Goal: Task Accomplishment & Management: Complete application form

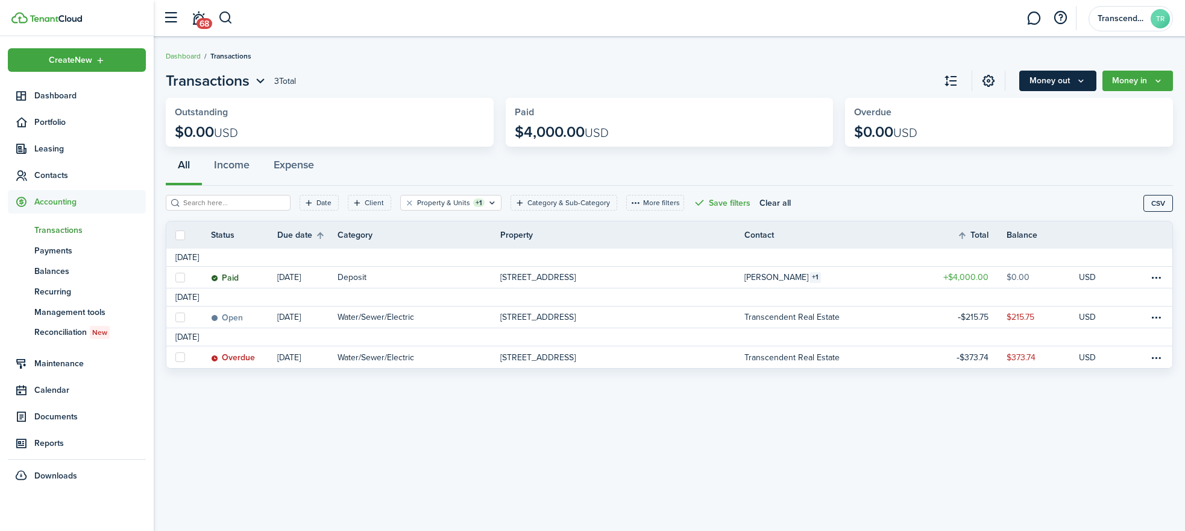
click at [1085, 71] on button "Money out" at bounding box center [1057, 81] width 77 height 20
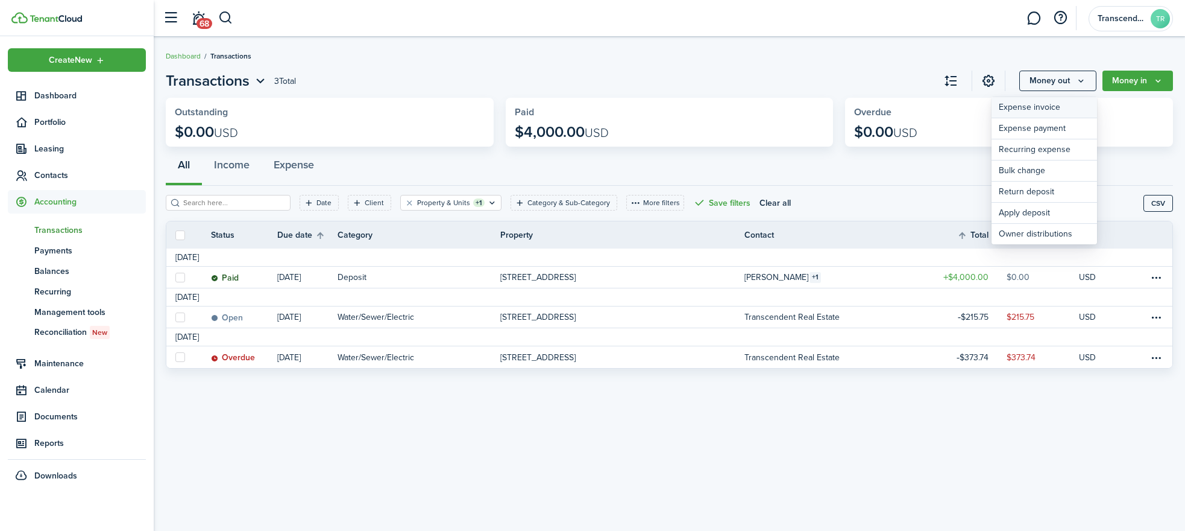
click at [1054, 115] on link "Expense invoice" at bounding box center [1045, 107] width 106 height 21
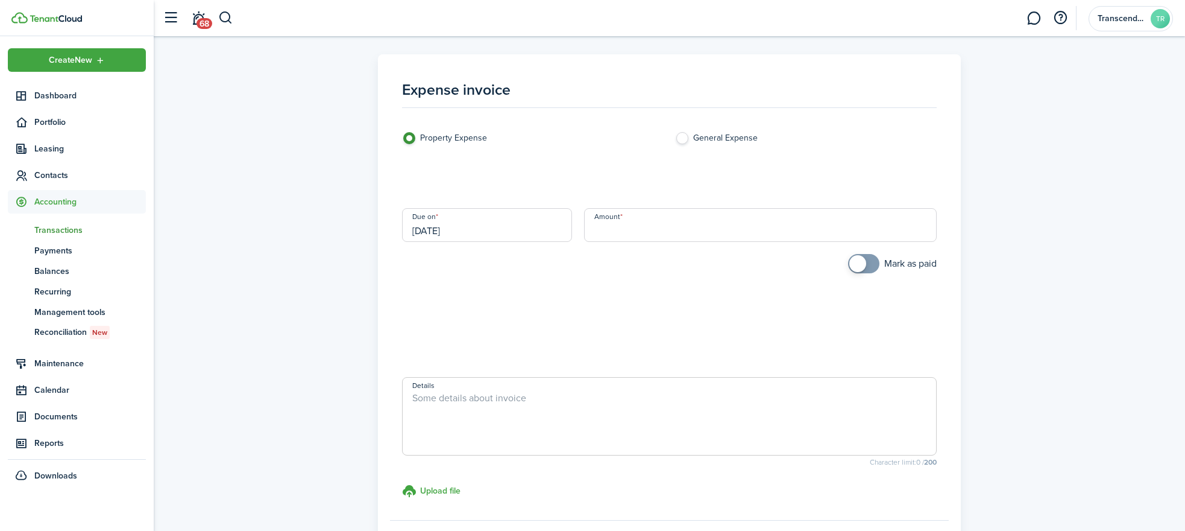
click at [506, 181] on loading-skeleton at bounding box center [669, 179] width 534 height 34
click at [506, 181] on input "Category & subcategory" at bounding box center [669, 179] width 534 height 34
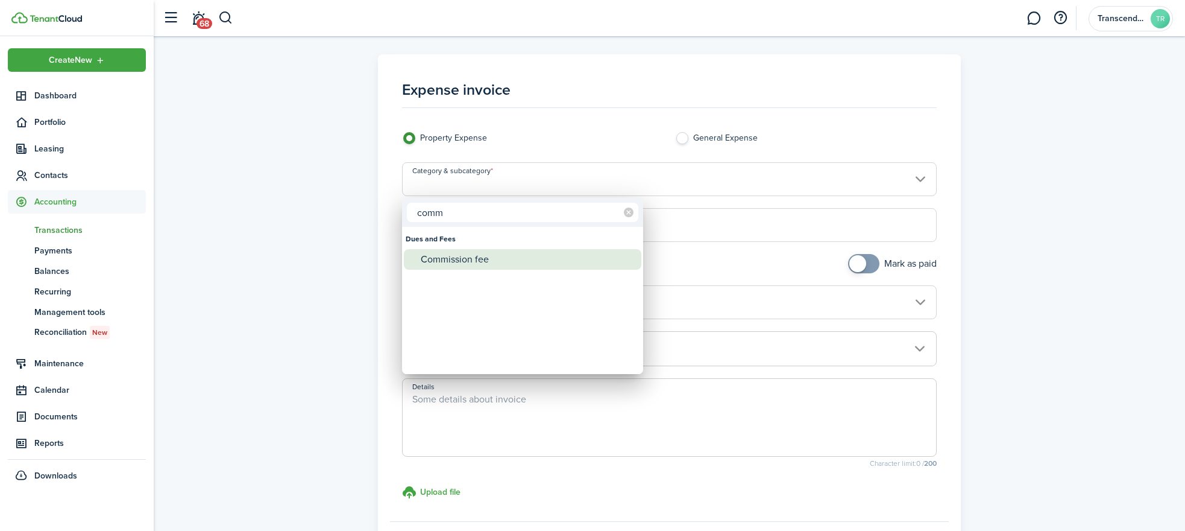
type input "comm"
click at [471, 268] on div "Commission fee" at bounding box center [527, 259] width 213 height 20
type input "Dues and Fees / Commission fee"
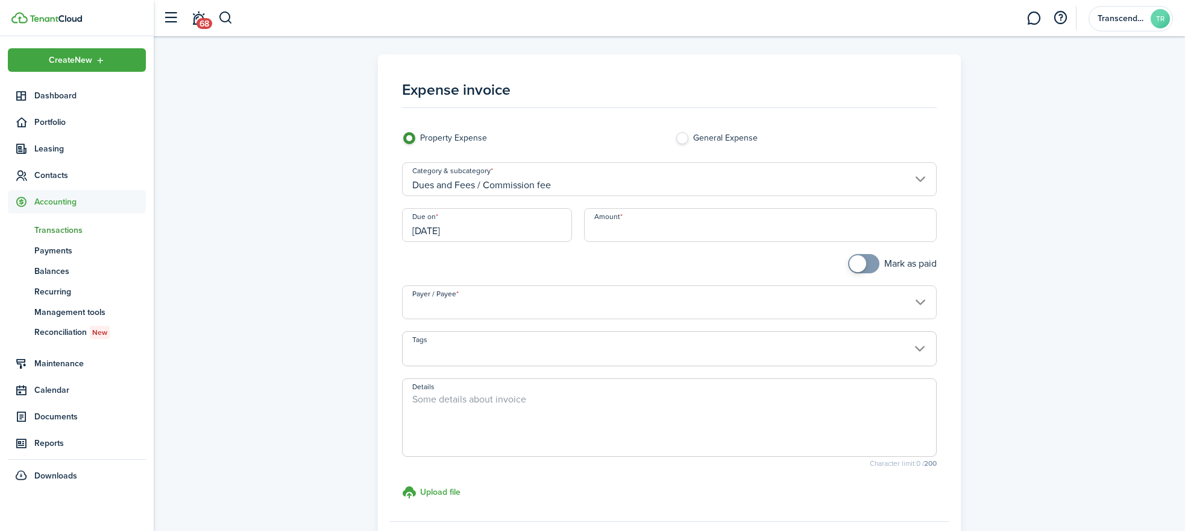
click at [630, 221] on input "Amount" at bounding box center [760, 225] width 352 height 34
click at [559, 295] on input "Payer / Payee" at bounding box center [669, 302] width 534 height 34
type input "$1,000.00"
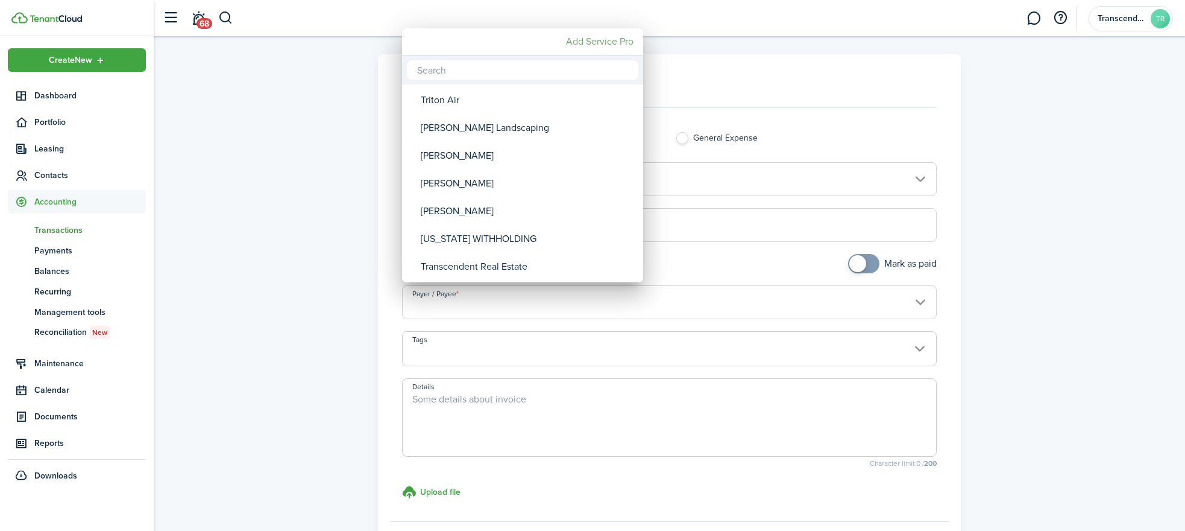
click at [587, 43] on mbsc-button "Add Service Pro" at bounding box center [599, 42] width 77 height 22
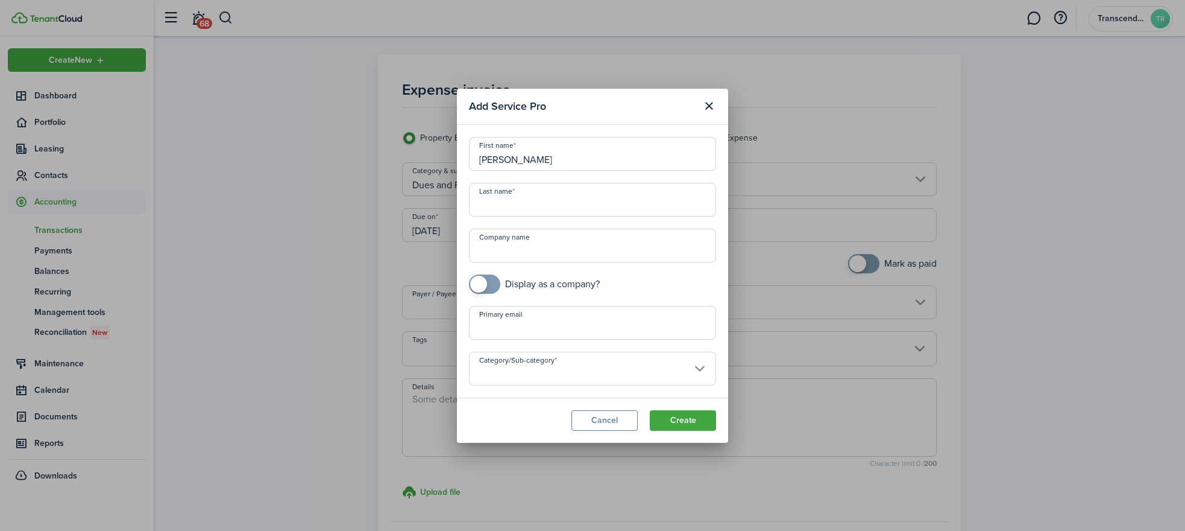
click at [524, 162] on input "[PERSON_NAME]" at bounding box center [592, 154] width 247 height 34
type input "Serly"
paste input "Andrias"
type input "Andrias"
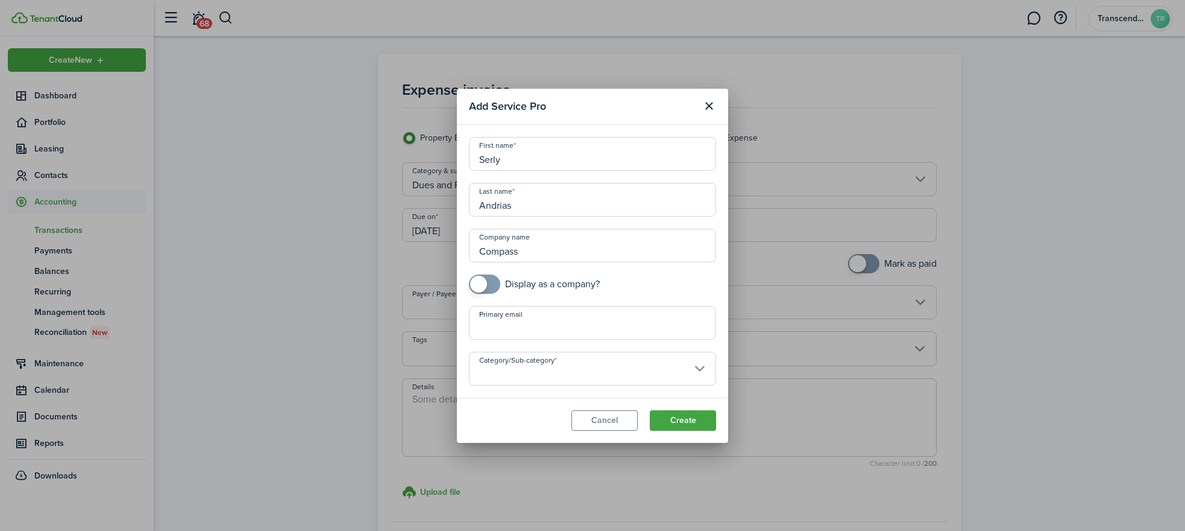
type input "Compass"
click at [534, 237] on input "Compass" at bounding box center [592, 245] width 247 height 34
click at [675, 364] on input "Category/Sub-category" at bounding box center [592, 368] width 247 height 34
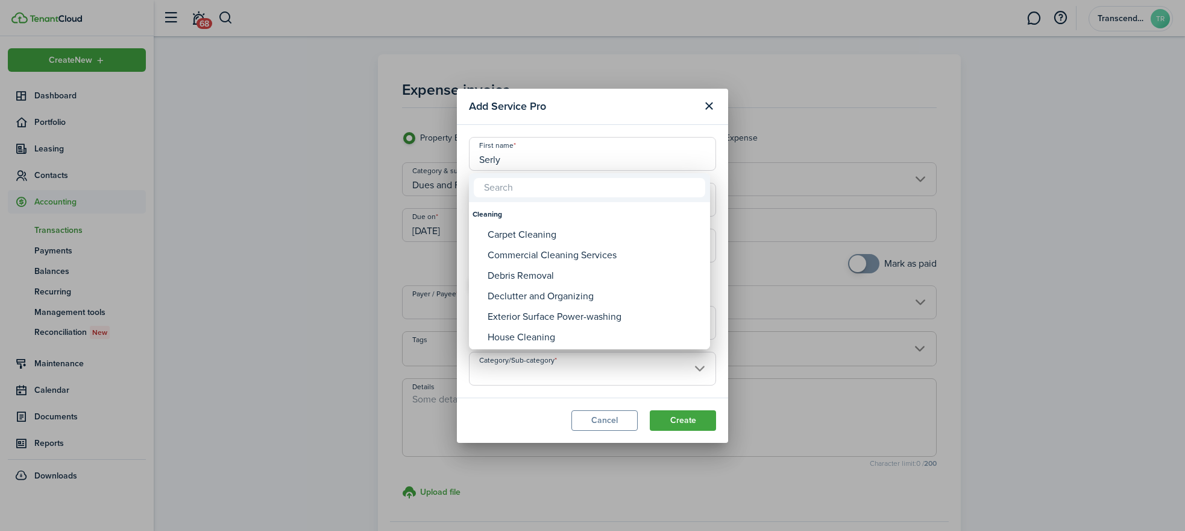
click at [531, 183] on input "text" at bounding box center [589, 187] width 231 height 19
type input "F"
type input "C"
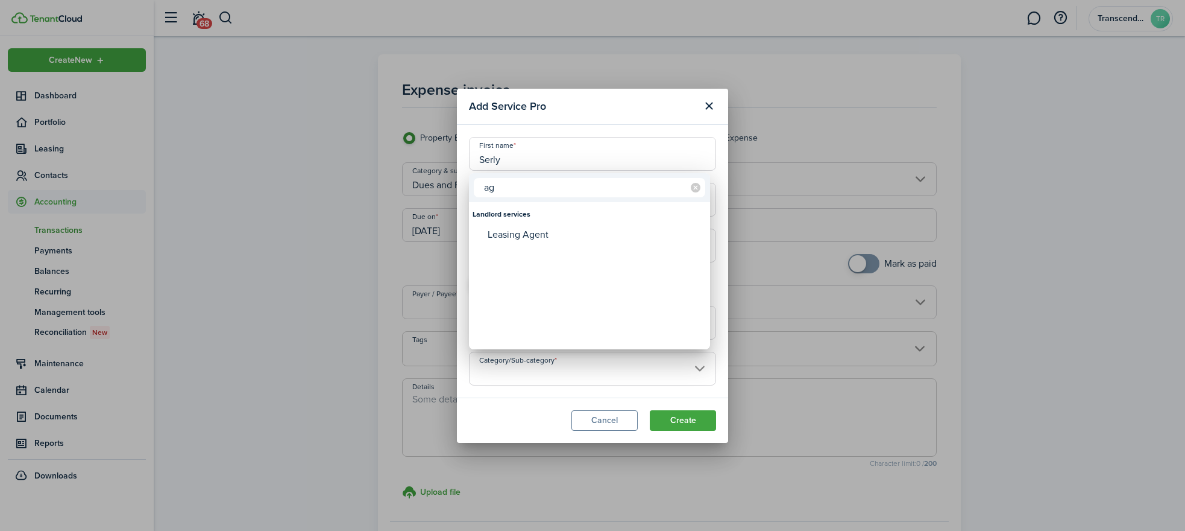
type input "a"
type input "Leasin"
click at [526, 236] on div "Leasing Agent" at bounding box center [594, 234] width 213 height 20
type input "Landlord services -> Leasing Agent"
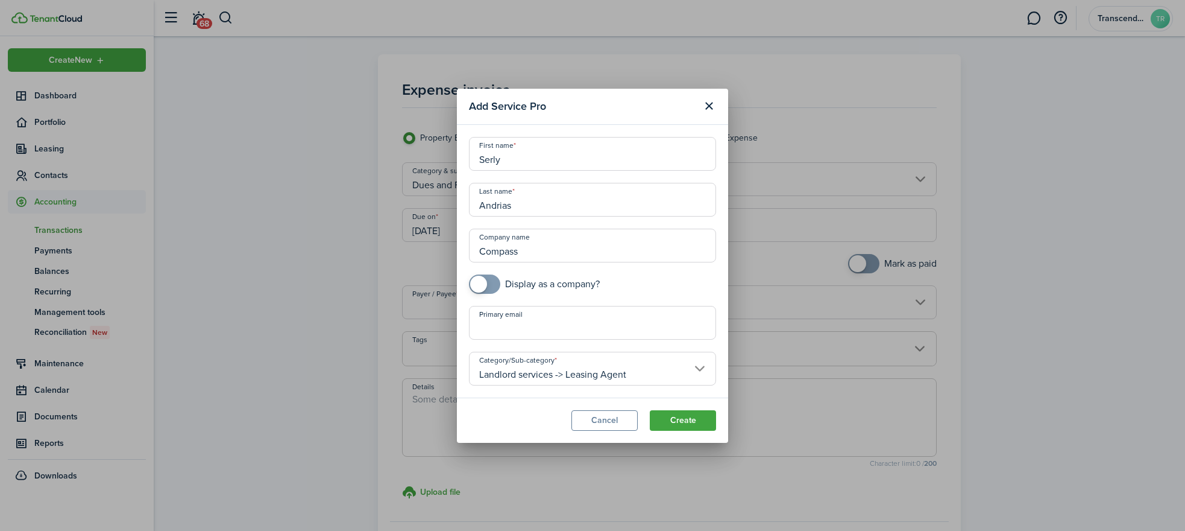
click at [547, 334] on input "Primary email" at bounding box center [592, 323] width 247 height 34
click at [554, 323] on input "Primary email" at bounding box center [592, 323] width 247 height 34
click at [693, 296] on div "First name Serly Last name Andrias Company name Compass Display as a company? P…" at bounding box center [592, 261] width 259 height 248
click at [688, 421] on button "Create" at bounding box center [683, 420] width 66 height 20
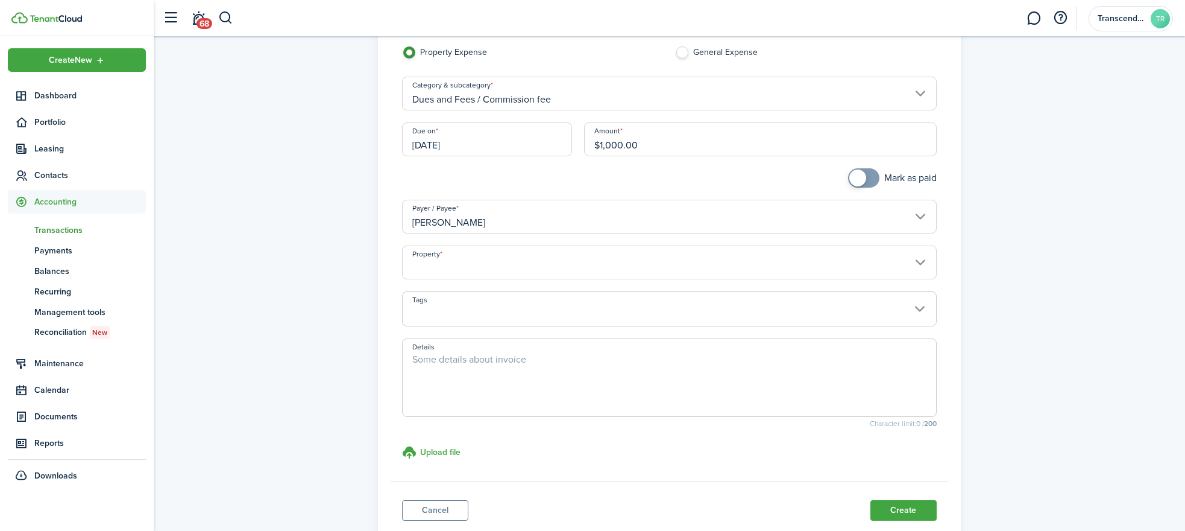
scroll to position [88, 0]
click at [495, 280] on property-select "Property" at bounding box center [669, 266] width 534 height 46
click at [506, 256] on input "Property" at bounding box center [669, 260] width 534 height 34
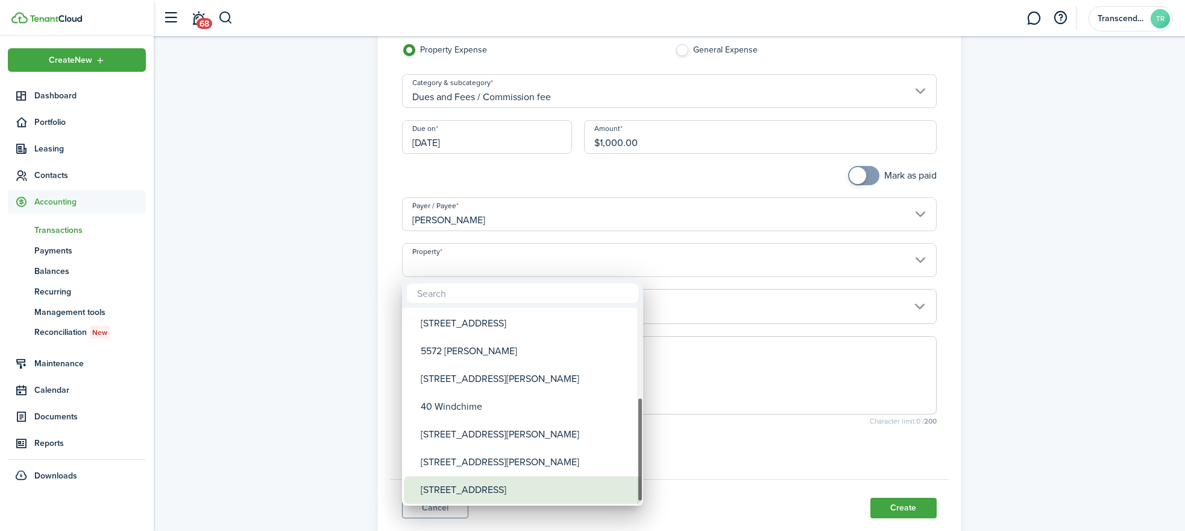
click at [461, 484] on div "[STREET_ADDRESS]" at bounding box center [527, 490] width 213 height 28
type input "[STREET_ADDRESS]"
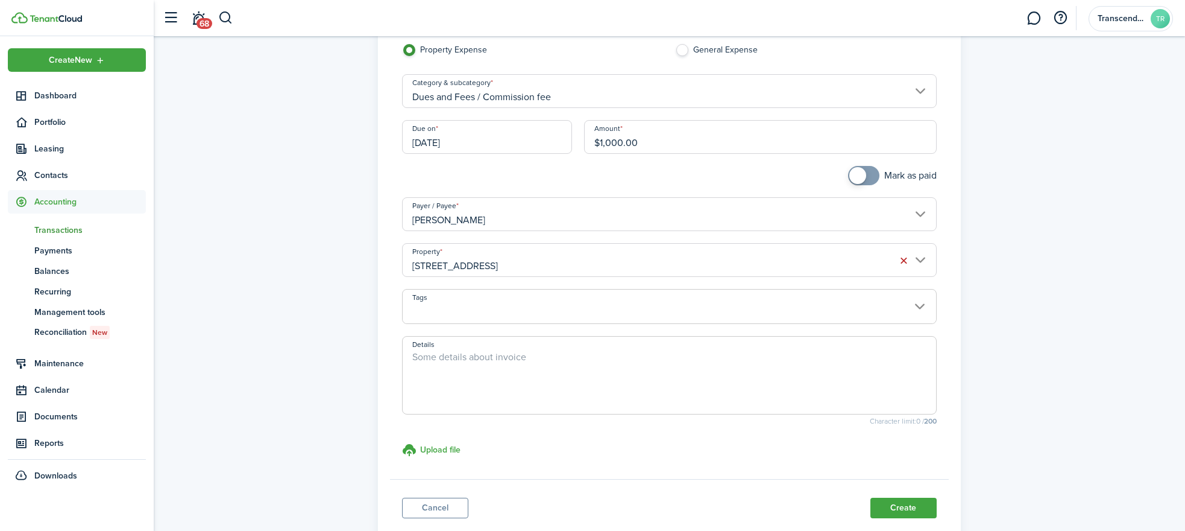
click at [488, 311] on span at bounding box center [669, 313] width 533 height 20
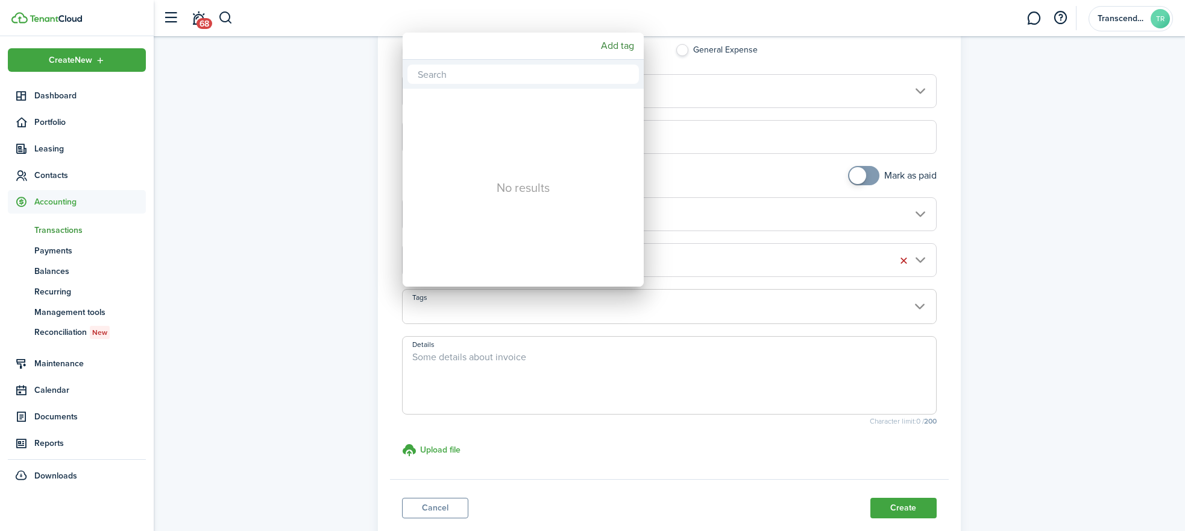
click at [816, 283] on div at bounding box center [593, 265] width 1378 height 723
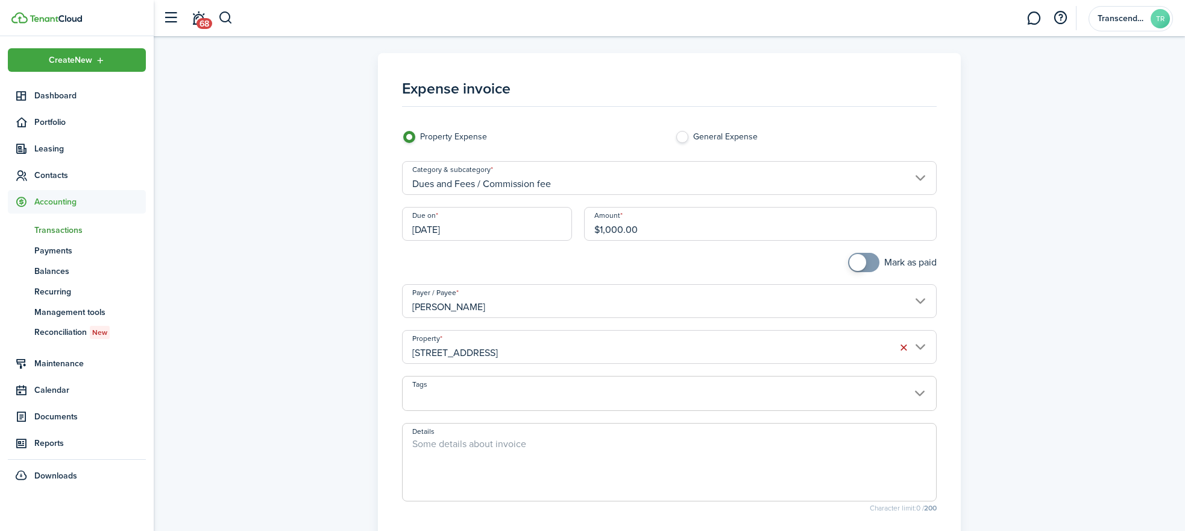
scroll to position [168, 0]
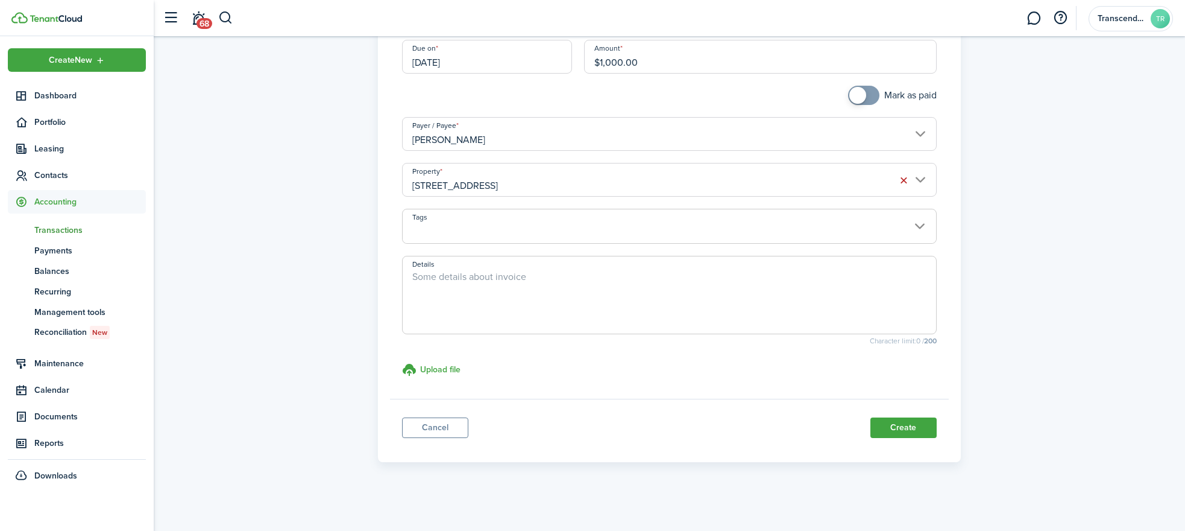
drag, startPoint x: 906, startPoint y: 423, endPoint x: 894, endPoint y: 181, distance: 242.0
click at [894, 181] on panel-main "Expense invoice Property Expense General Expense Category & subcategory Dues an…" at bounding box center [669, 174] width 582 height 576
checkbox input "true"
click at [870, 99] on span at bounding box center [864, 95] width 12 height 19
click at [914, 428] on button "Create" at bounding box center [904, 427] width 66 height 20
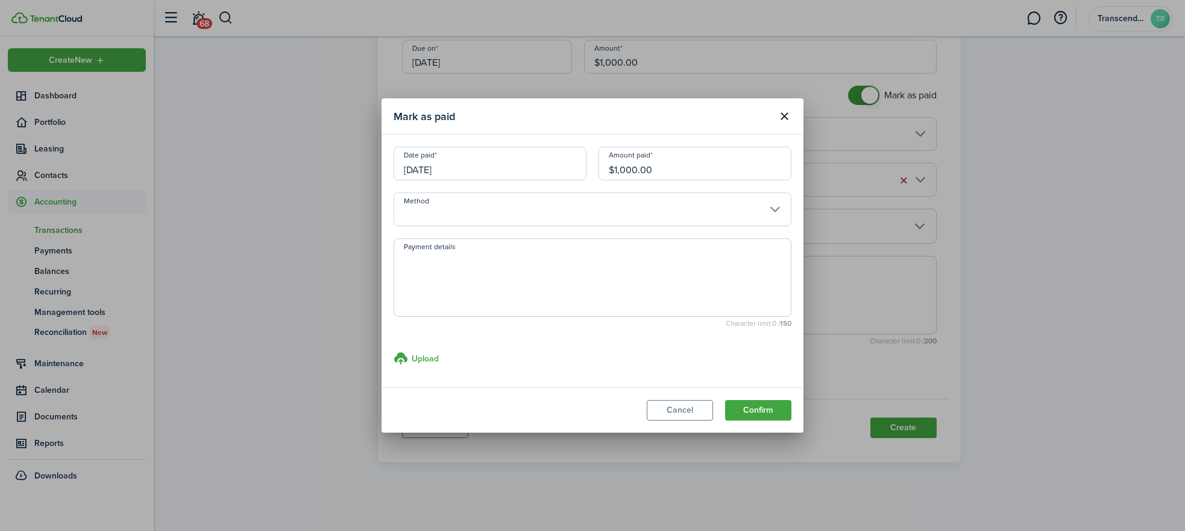
click at [456, 207] on input "Method" at bounding box center [593, 209] width 398 height 34
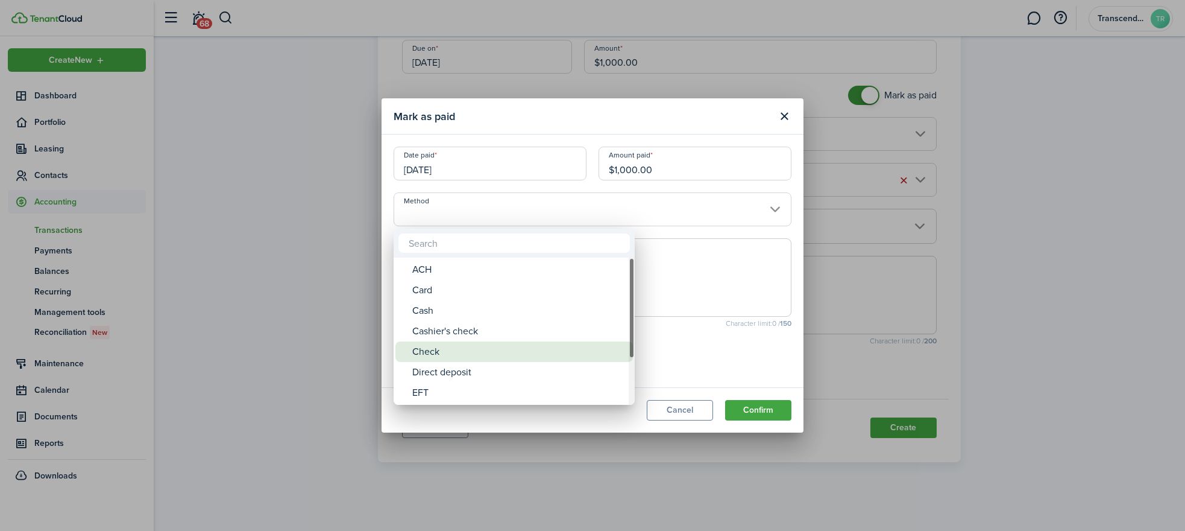
click at [453, 361] on div "Check" at bounding box center [518, 351] width 213 height 20
type input "Check"
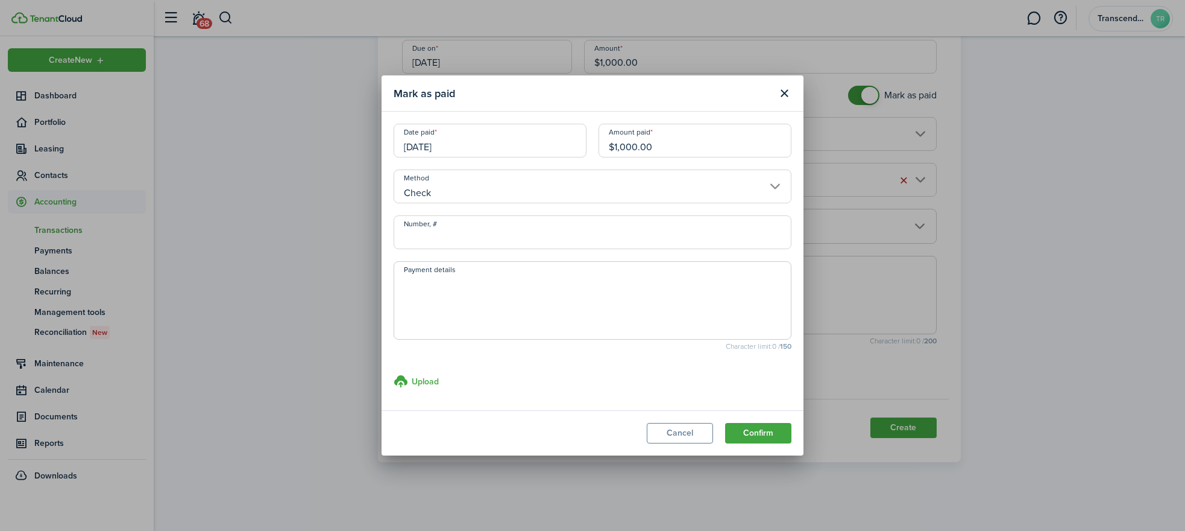
click at [424, 241] on input "Number, #" at bounding box center [593, 232] width 398 height 34
type input "158"
click at [761, 429] on button "Confirm" at bounding box center [758, 433] width 66 height 20
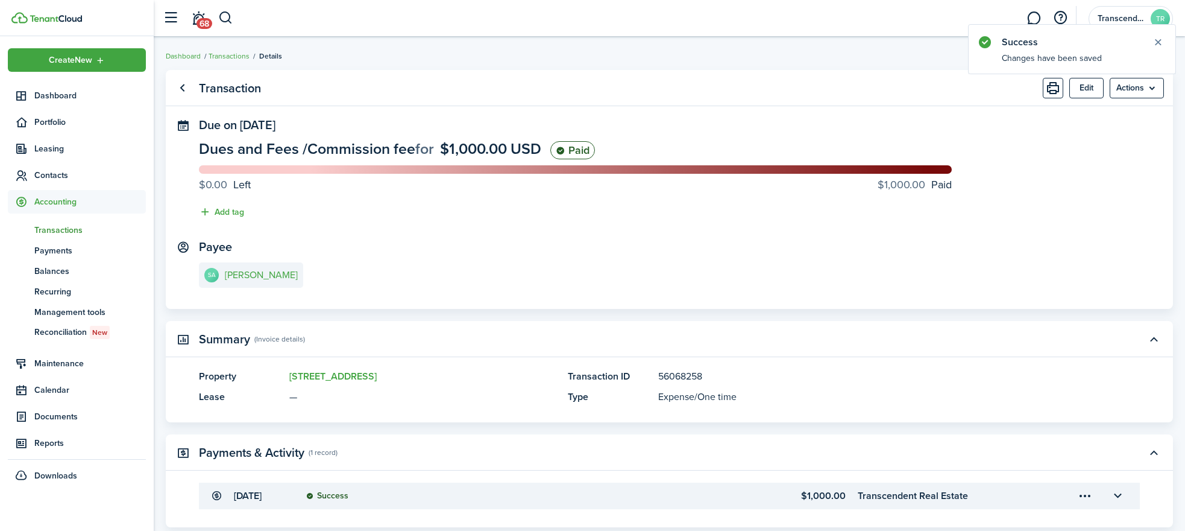
scroll to position [102, 0]
